Goal: Task Accomplishment & Management: Complete application form

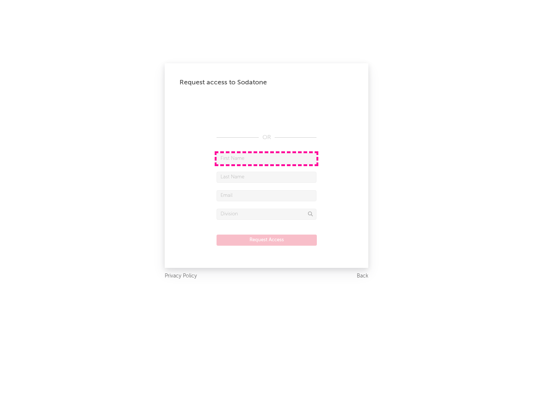
click at [266, 158] on input "text" at bounding box center [266, 158] width 100 height 11
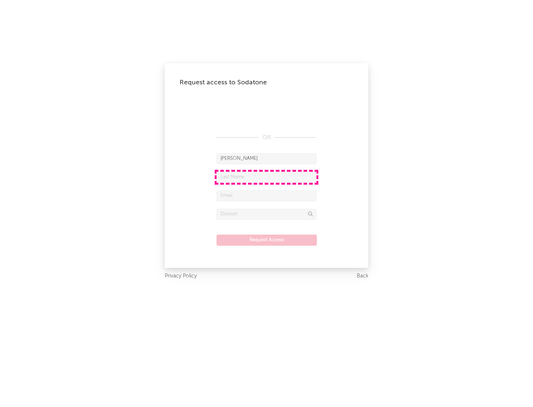
type input "[PERSON_NAME]"
click at [266, 177] on input "text" at bounding box center [266, 177] width 100 height 11
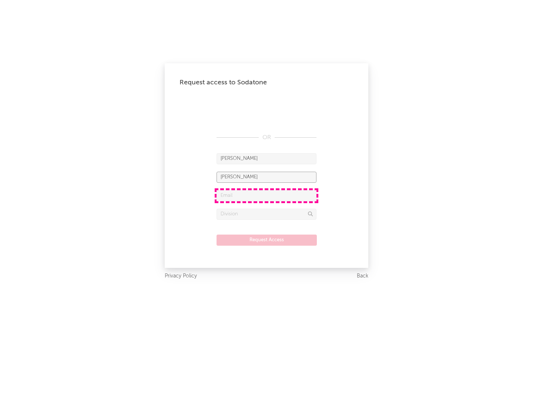
type input "[PERSON_NAME]"
click at [266, 195] on input "text" at bounding box center [266, 195] width 100 height 11
type input "[EMAIL_ADDRESS][DOMAIN_NAME]"
click at [266, 214] on input "text" at bounding box center [266, 214] width 100 height 11
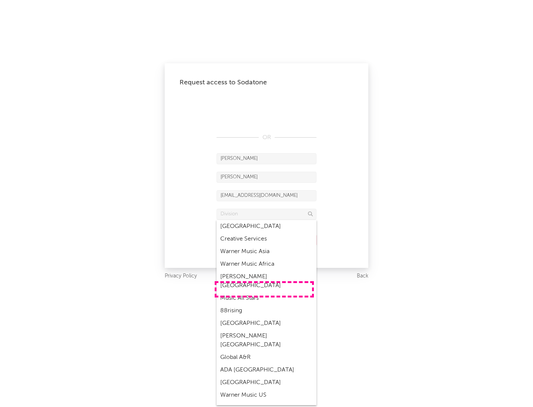
click at [264, 292] on div "Music All Stars" at bounding box center [266, 298] width 100 height 13
type input "Music All Stars"
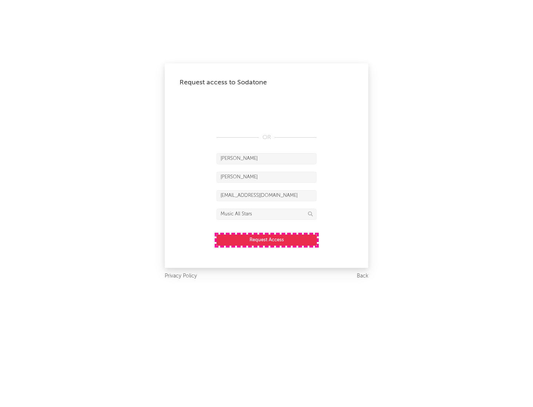
click at [266, 240] on button "Request Access" at bounding box center [266, 239] width 100 height 11
